Goal: Task Accomplishment & Management: Complete application form

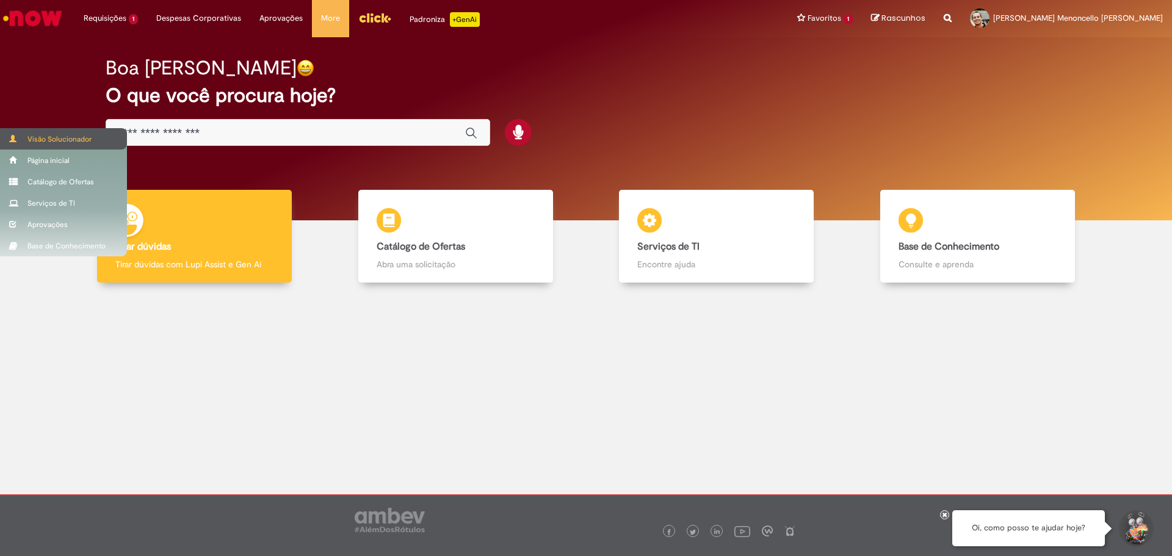
click at [36, 140] on div "Visão Solucionador" at bounding box center [63, 138] width 127 height 21
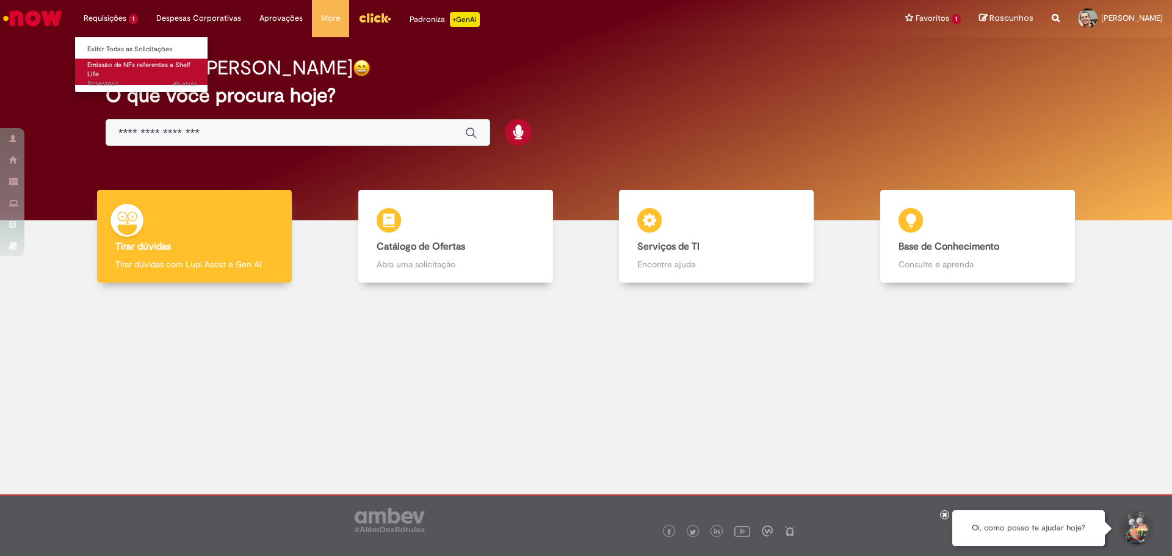
click at [135, 69] on span "Emissão de NFs referentes a Shelf Life" at bounding box center [138, 69] width 103 height 19
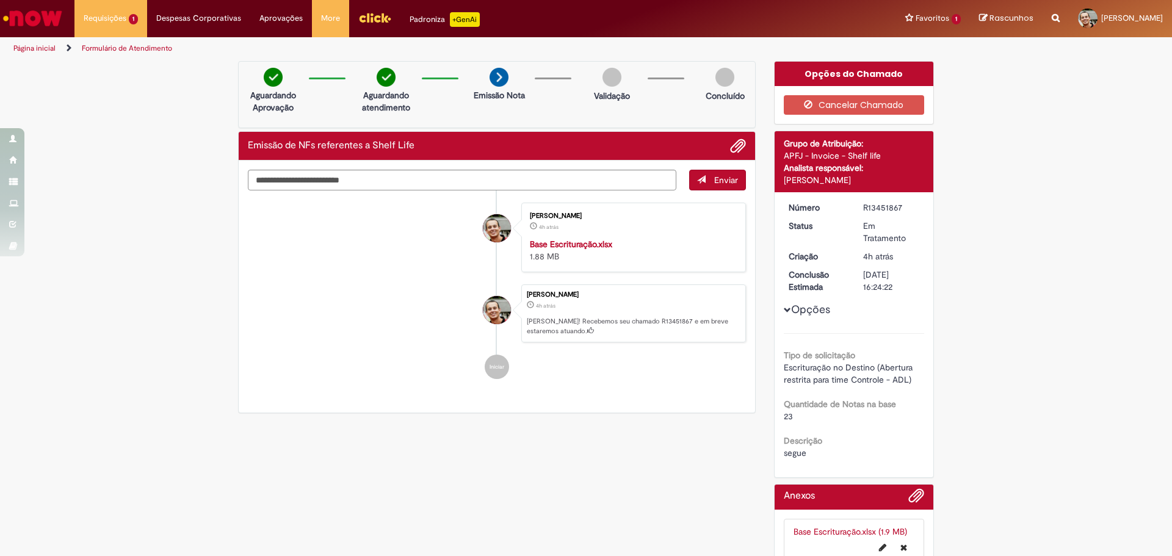
click at [139, 403] on div "Verificar Código de Barras Aguardando Aprovação Aguardando atendimento Emissão …" at bounding box center [586, 326] width 1172 height 531
click at [112, 70] on link "Emissão de NFs referentes a Shelf Life 4h atrás 4 horas atrás R13451867" at bounding box center [142, 72] width 134 height 26
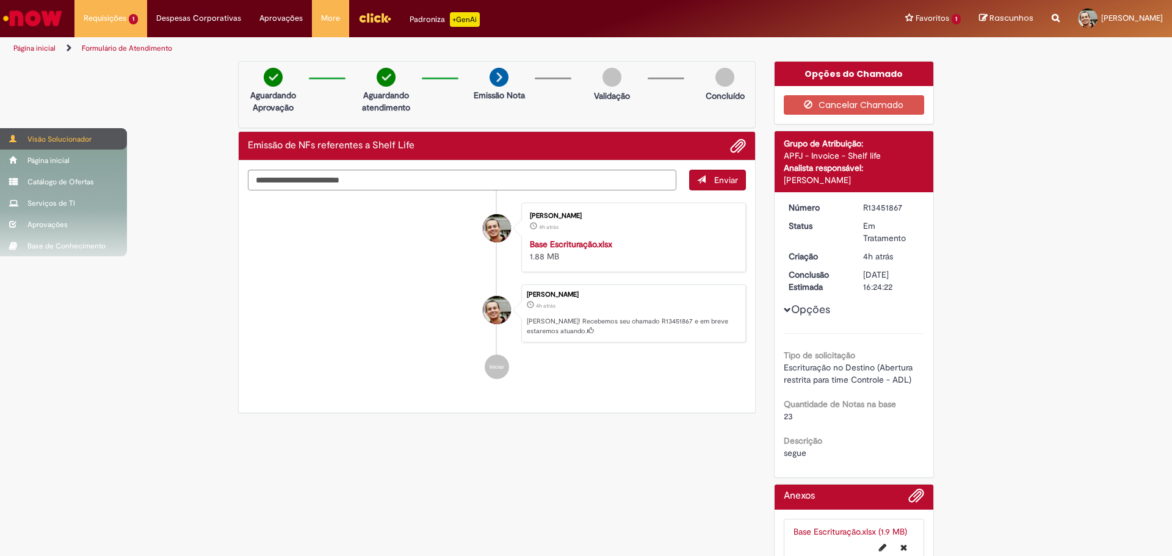
click at [62, 139] on div "Visão Solucionador" at bounding box center [63, 138] width 127 height 21
